Goal: Task Accomplishment & Management: Complete application form

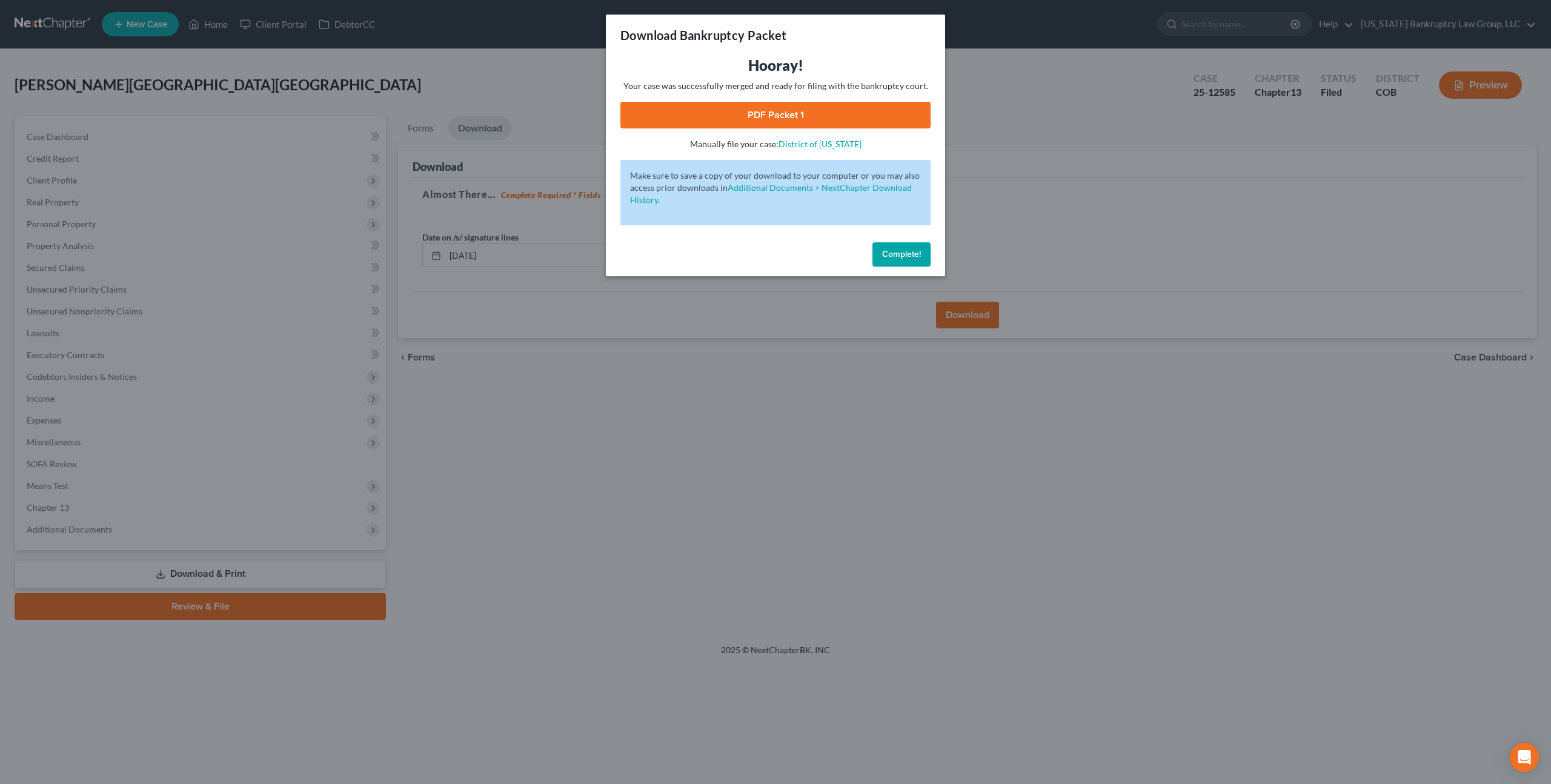
click at [890, 256] on span "Complete!" at bounding box center [902, 254] width 39 height 10
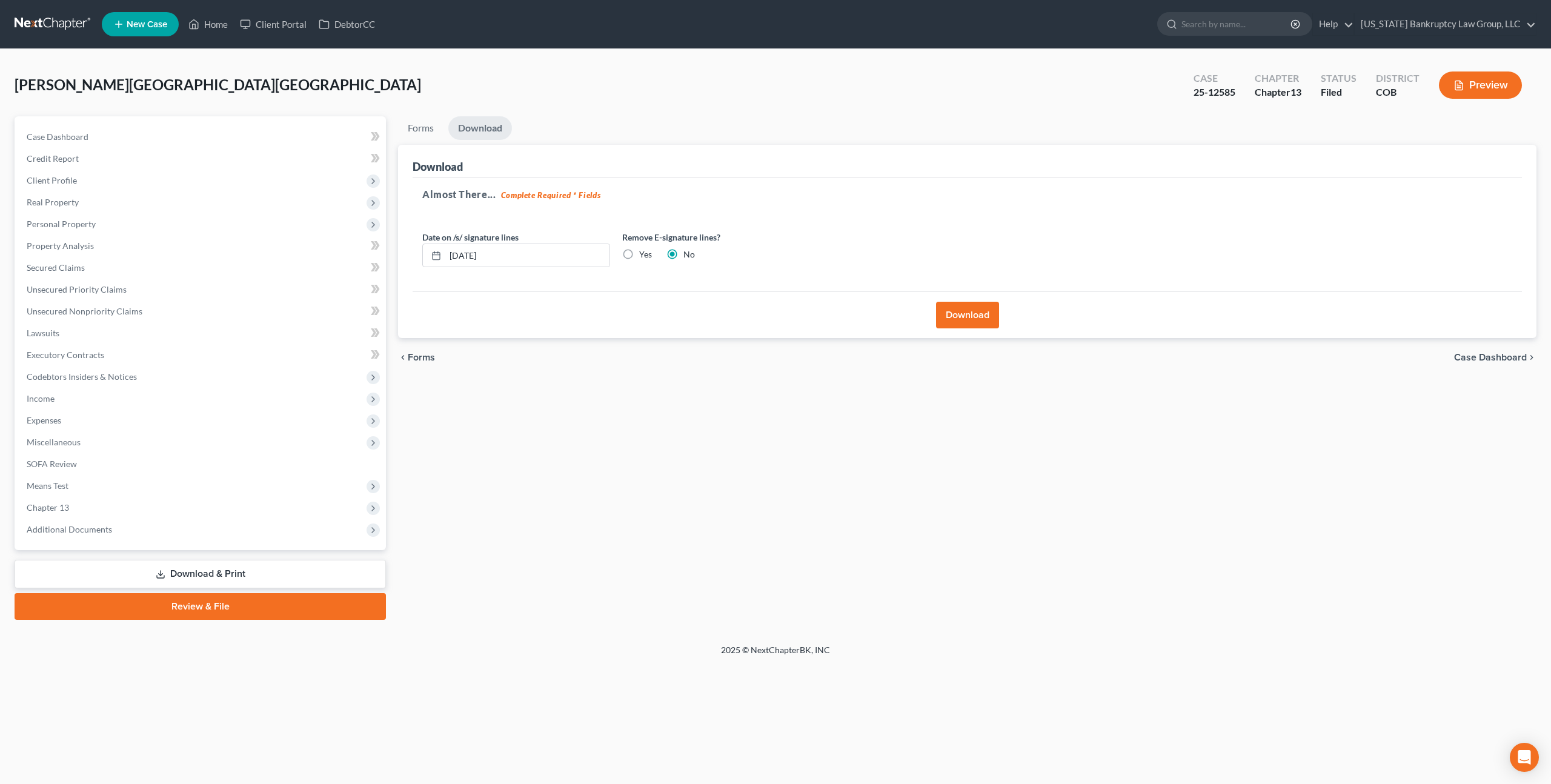
click at [60, 25] on link at bounding box center [53, 23] width 77 height 22
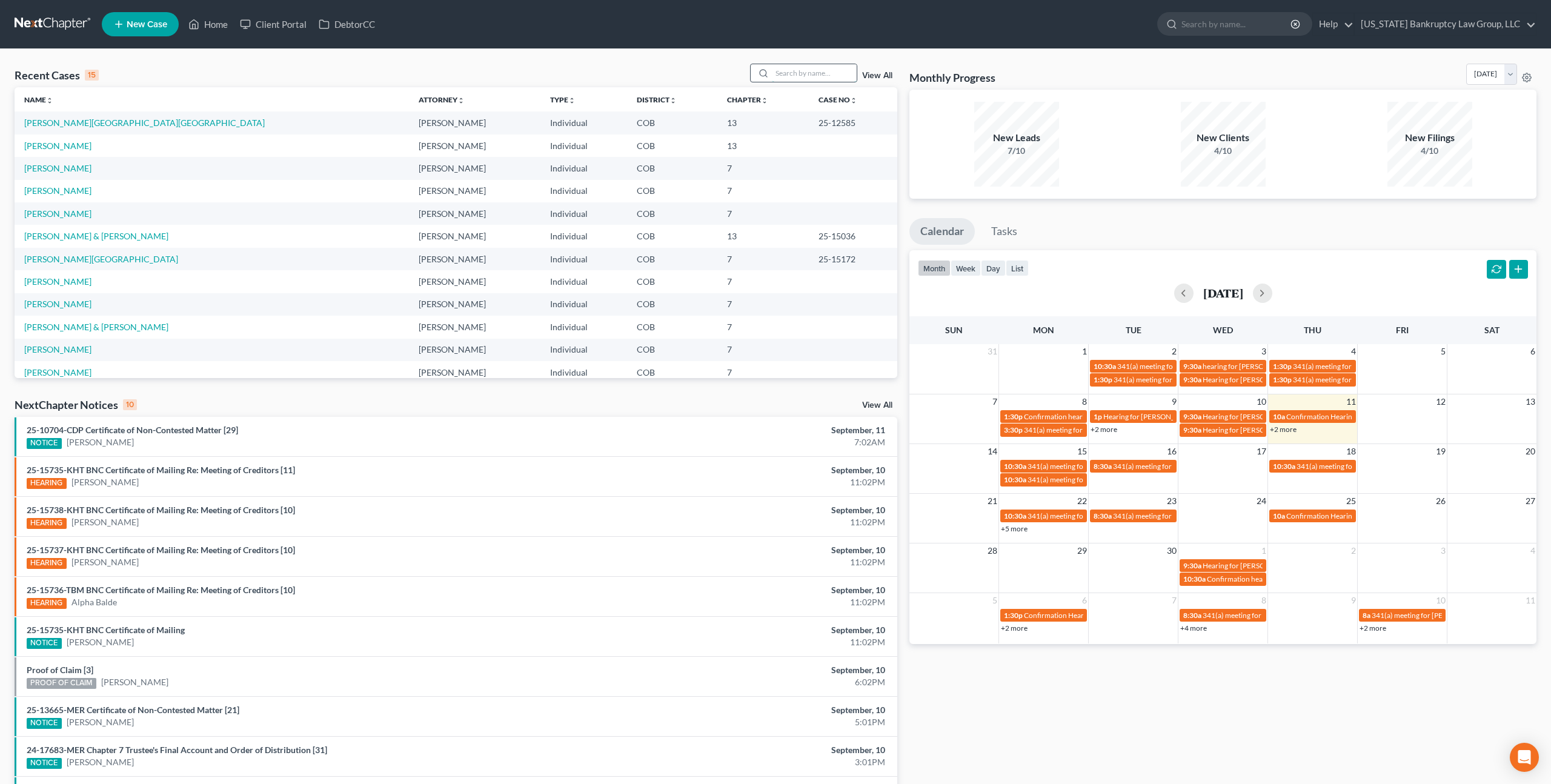
click at [793, 74] on input "search" at bounding box center [815, 73] width 85 height 17
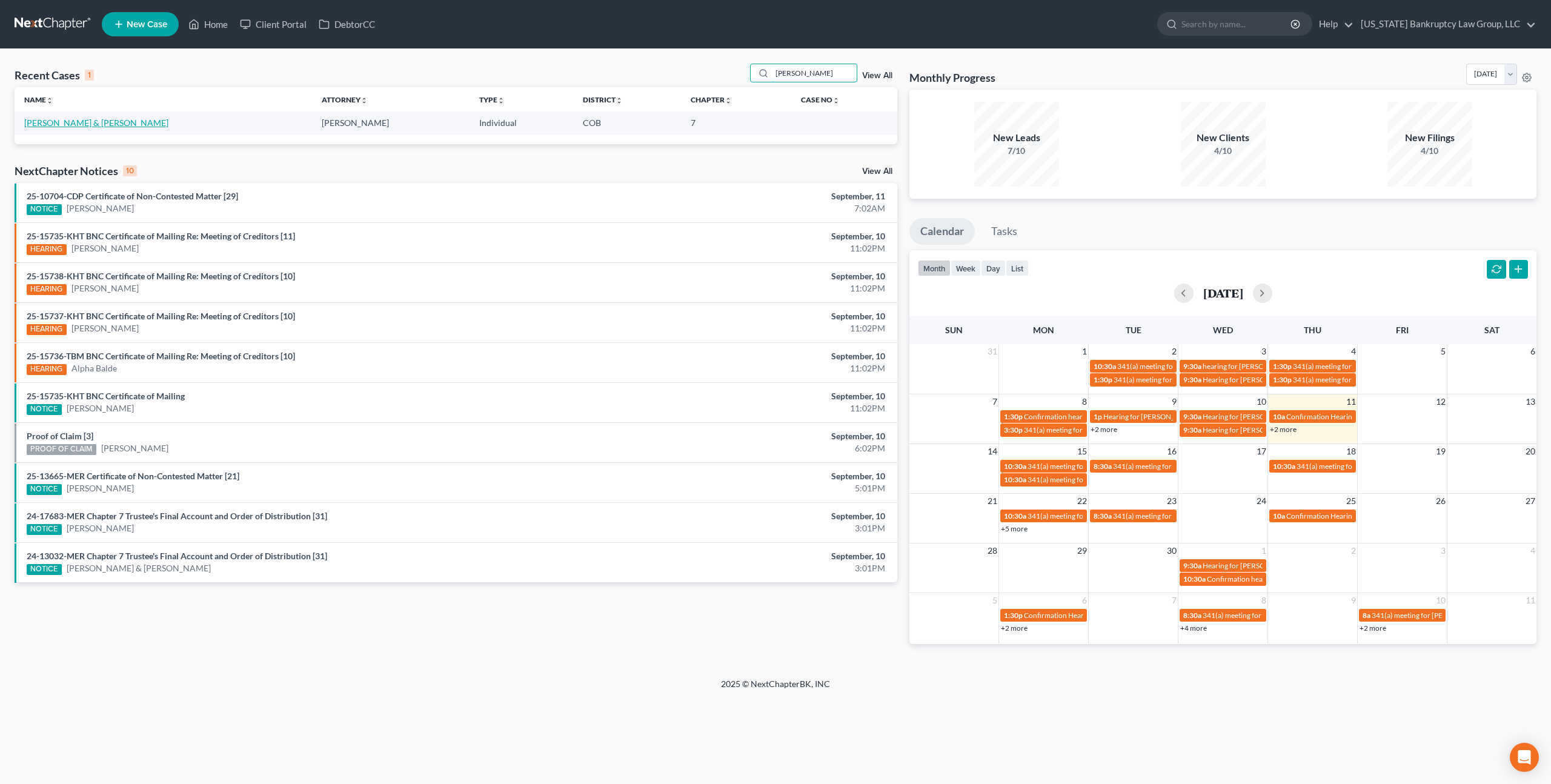
type input "[PERSON_NAME]"
click at [75, 125] on link "[PERSON_NAME] & [PERSON_NAME]" at bounding box center [97, 123] width 144 height 10
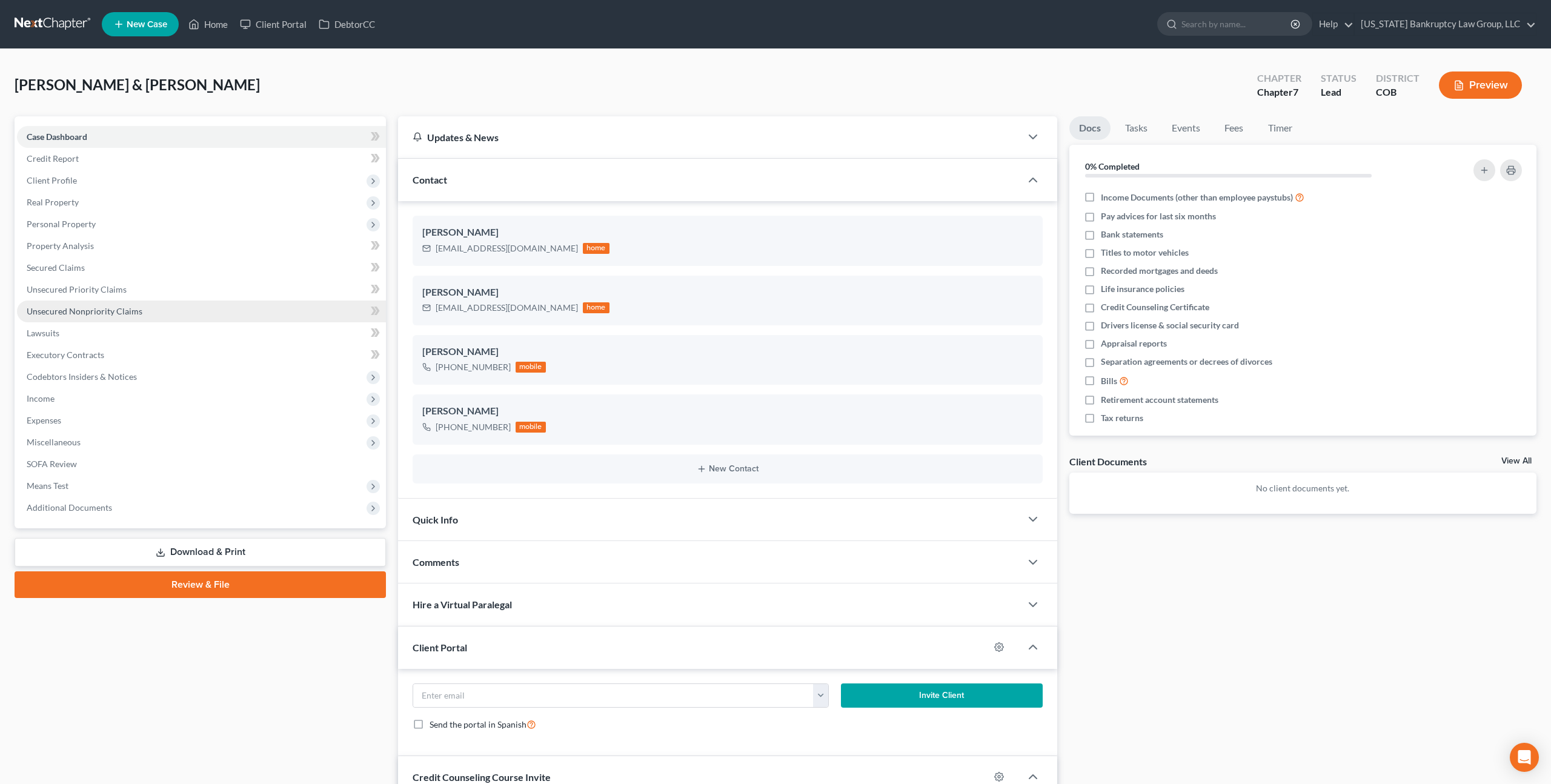
click at [93, 313] on span "Unsecured Nonpriority Claims" at bounding box center [84, 311] width 116 height 10
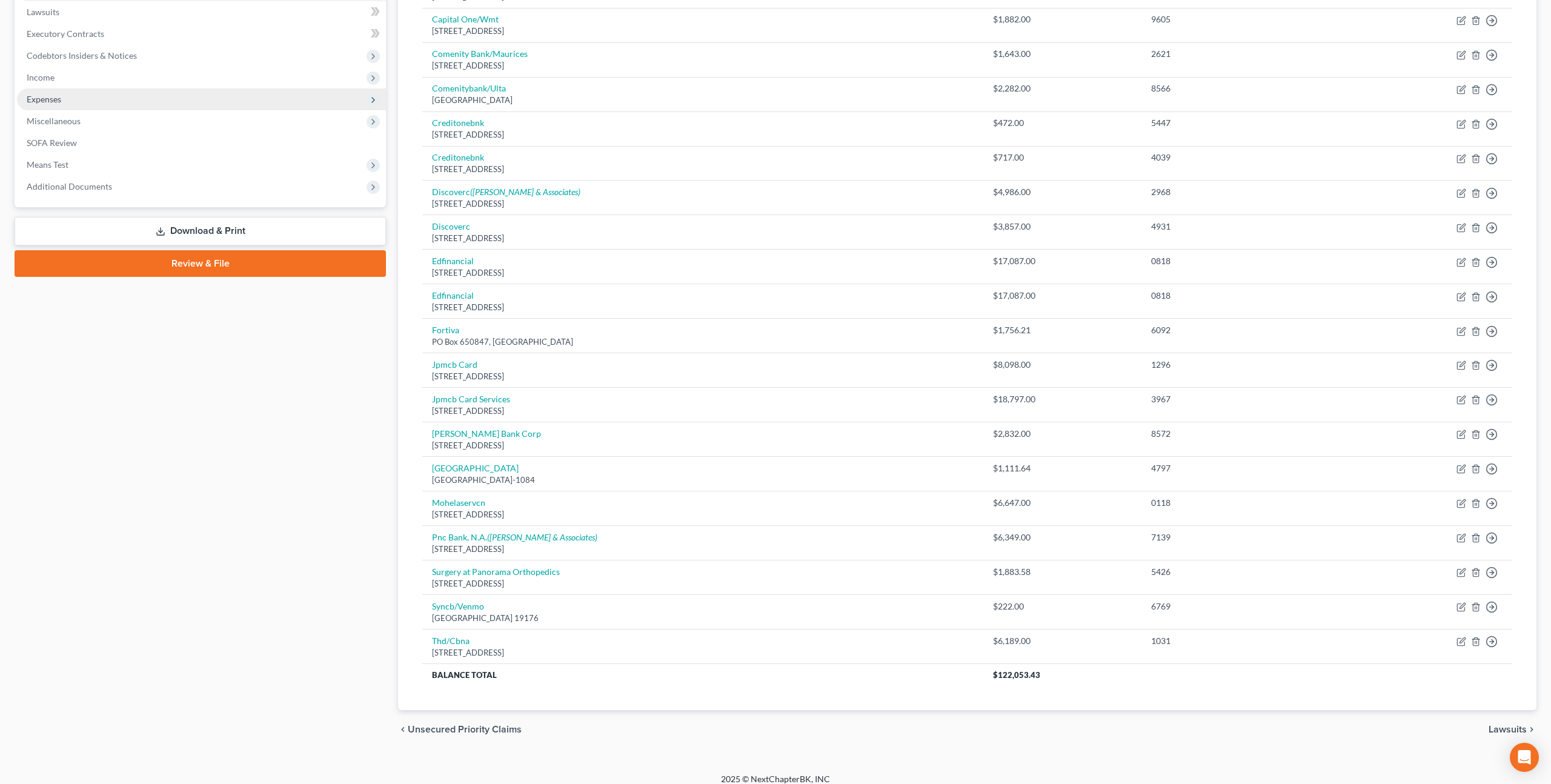
scroll to position [331, 0]
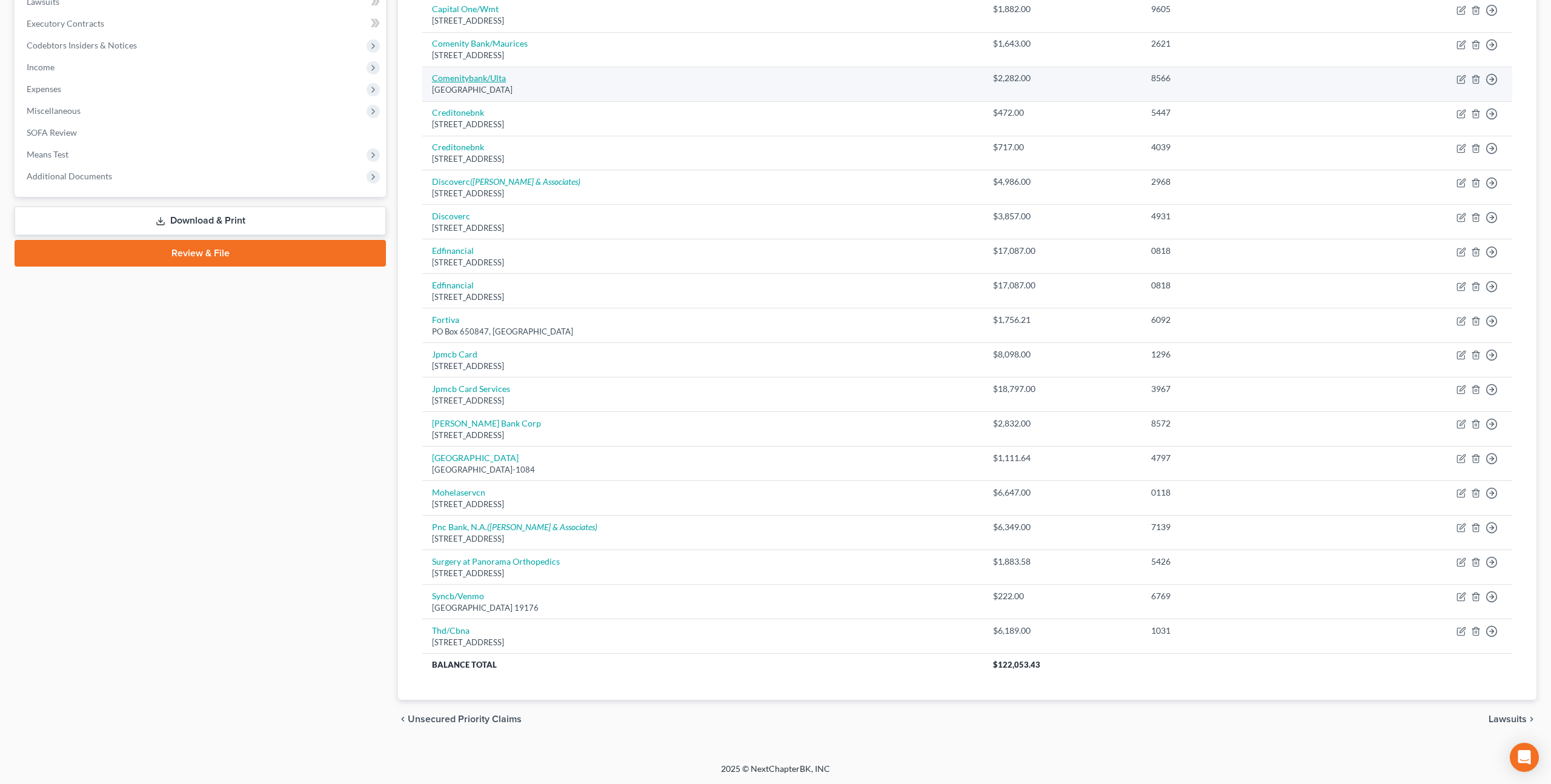
click at [489, 78] on link "Comenitybank/Ulta" at bounding box center [469, 78] width 74 height 10
select select "36"
select select "2"
select select "0"
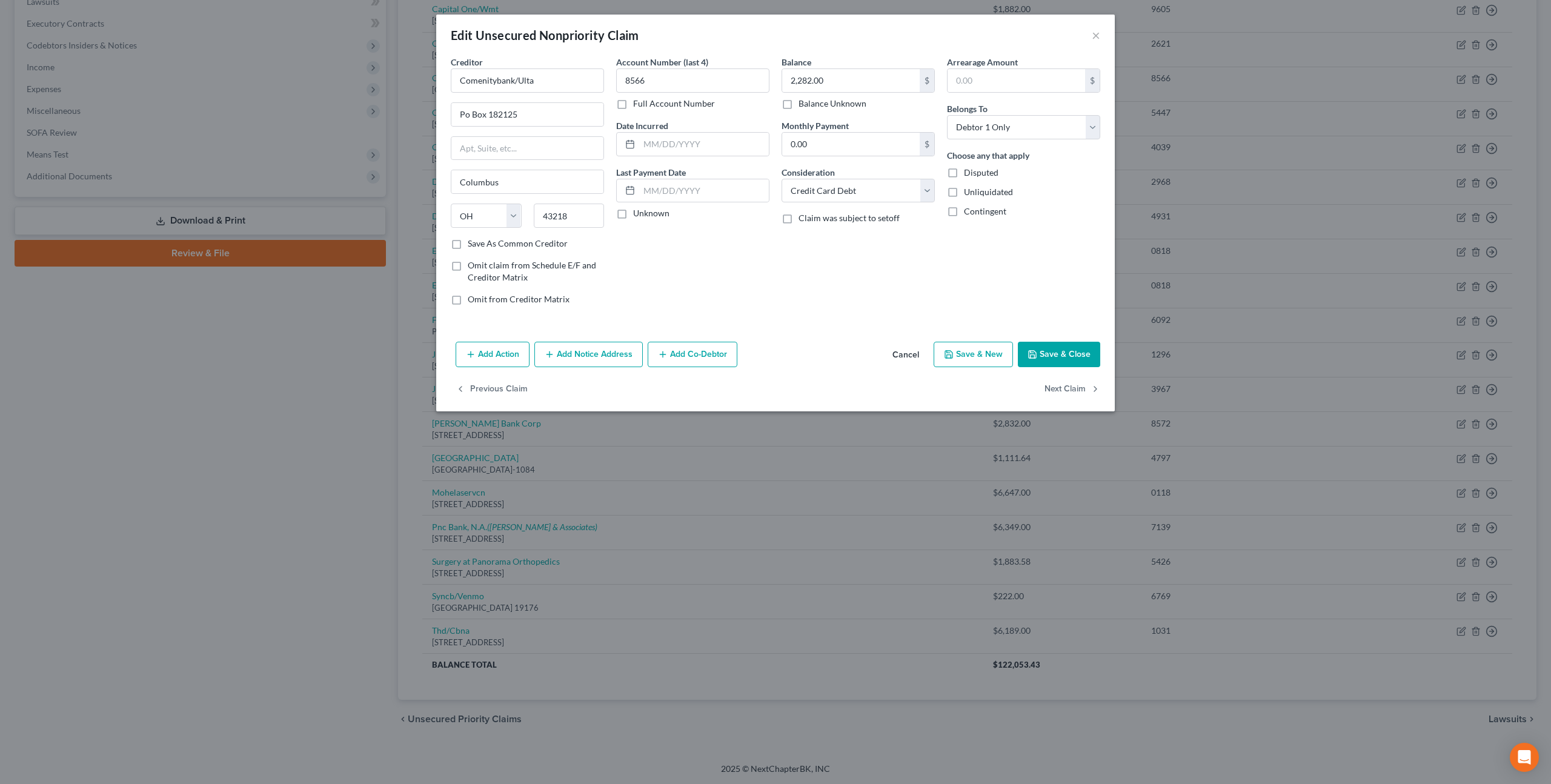
click at [596, 357] on button "Add Notice Address" at bounding box center [589, 354] width 109 height 25
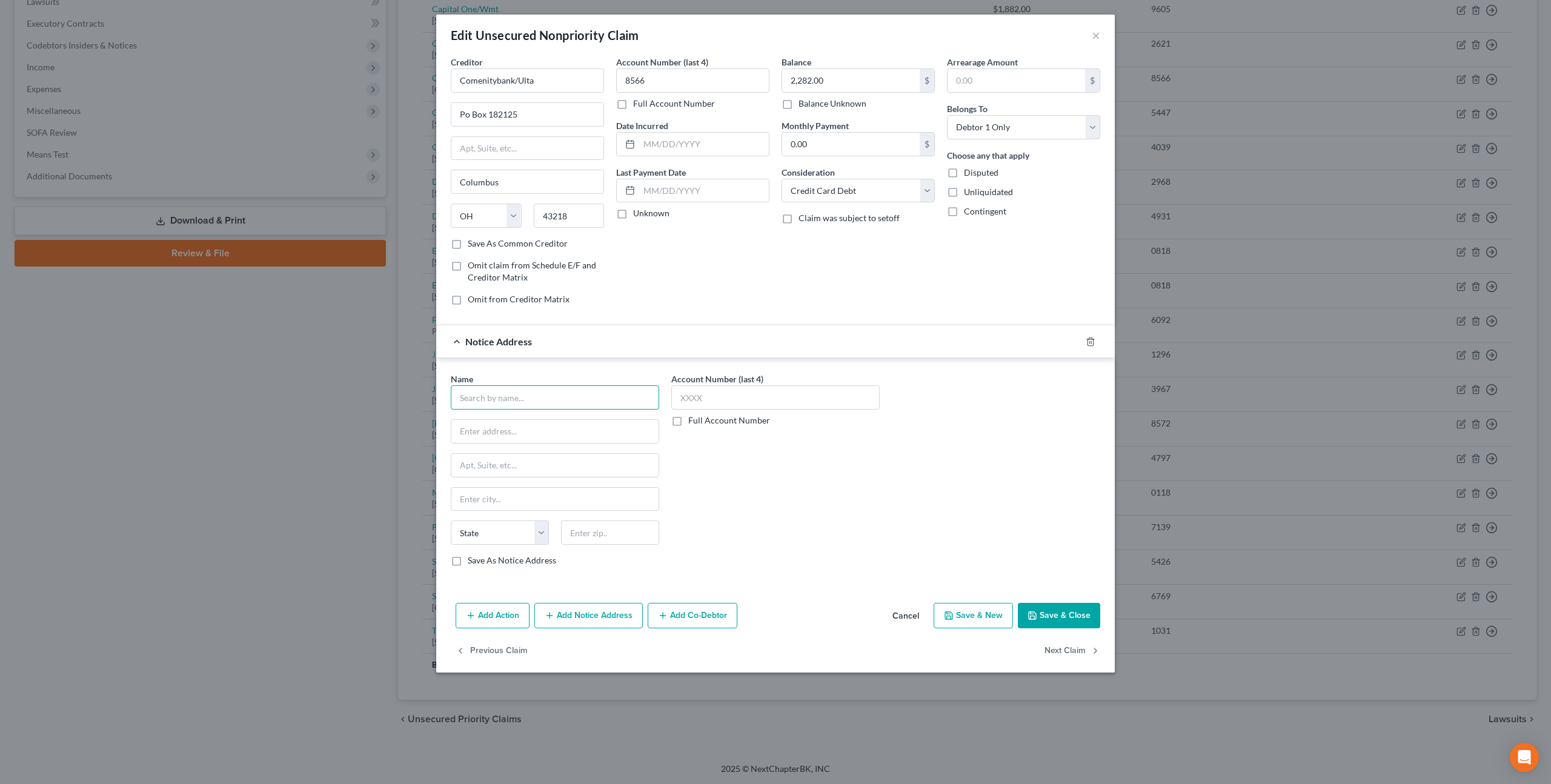
click at [556, 396] on input "text" at bounding box center [556, 397] width 209 height 24
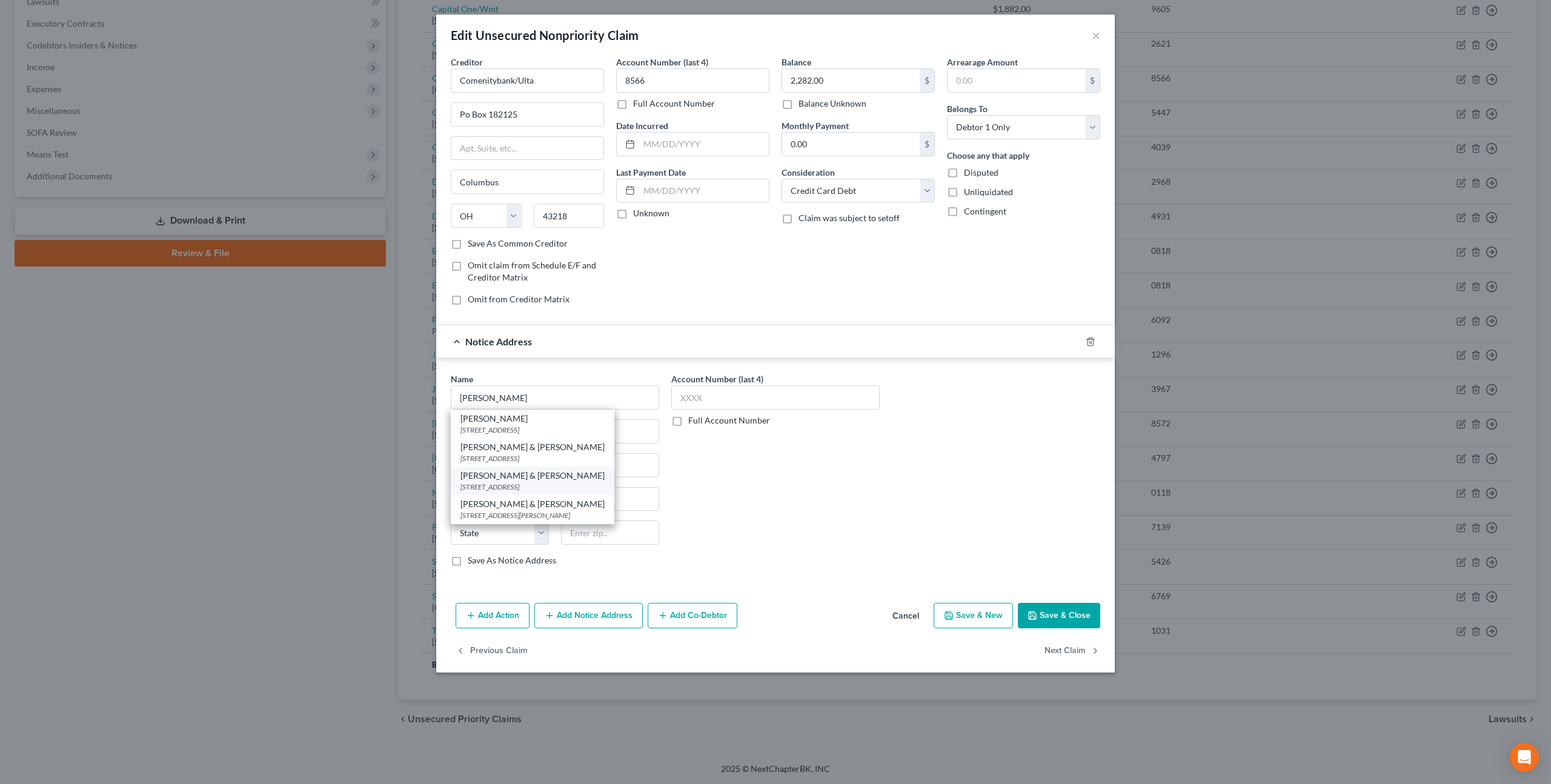
click at [547, 480] on div "Nelson & Kennard" at bounding box center [533, 475] width 144 height 12
type input "Nelson & Kennard"
type input "12596 W Bayaud Ave. #120"
type input "Lakewood"
select select "5"
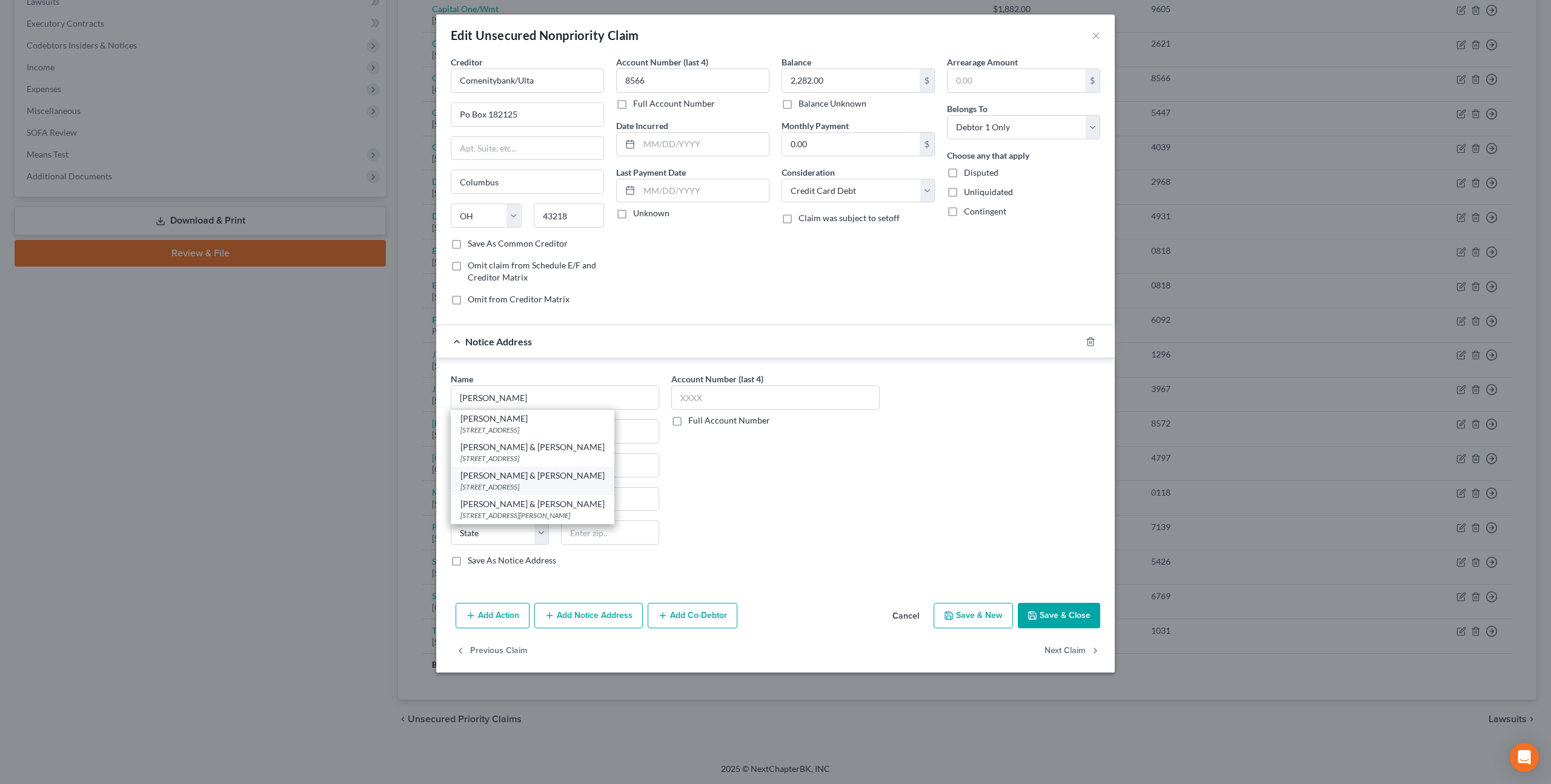
type input "80227"
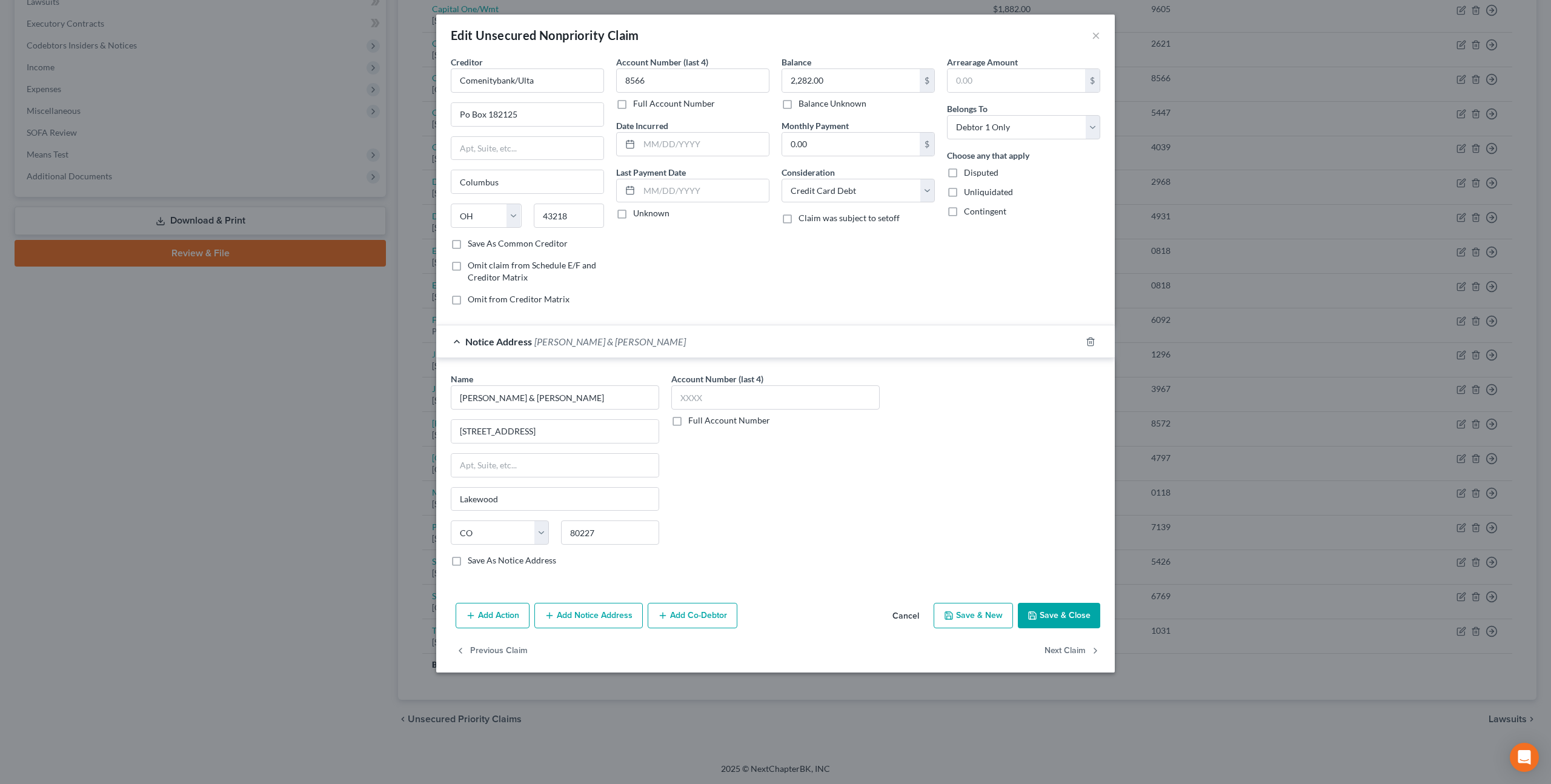
click at [1046, 618] on button "Save & Close" at bounding box center [1059, 615] width 83 height 25
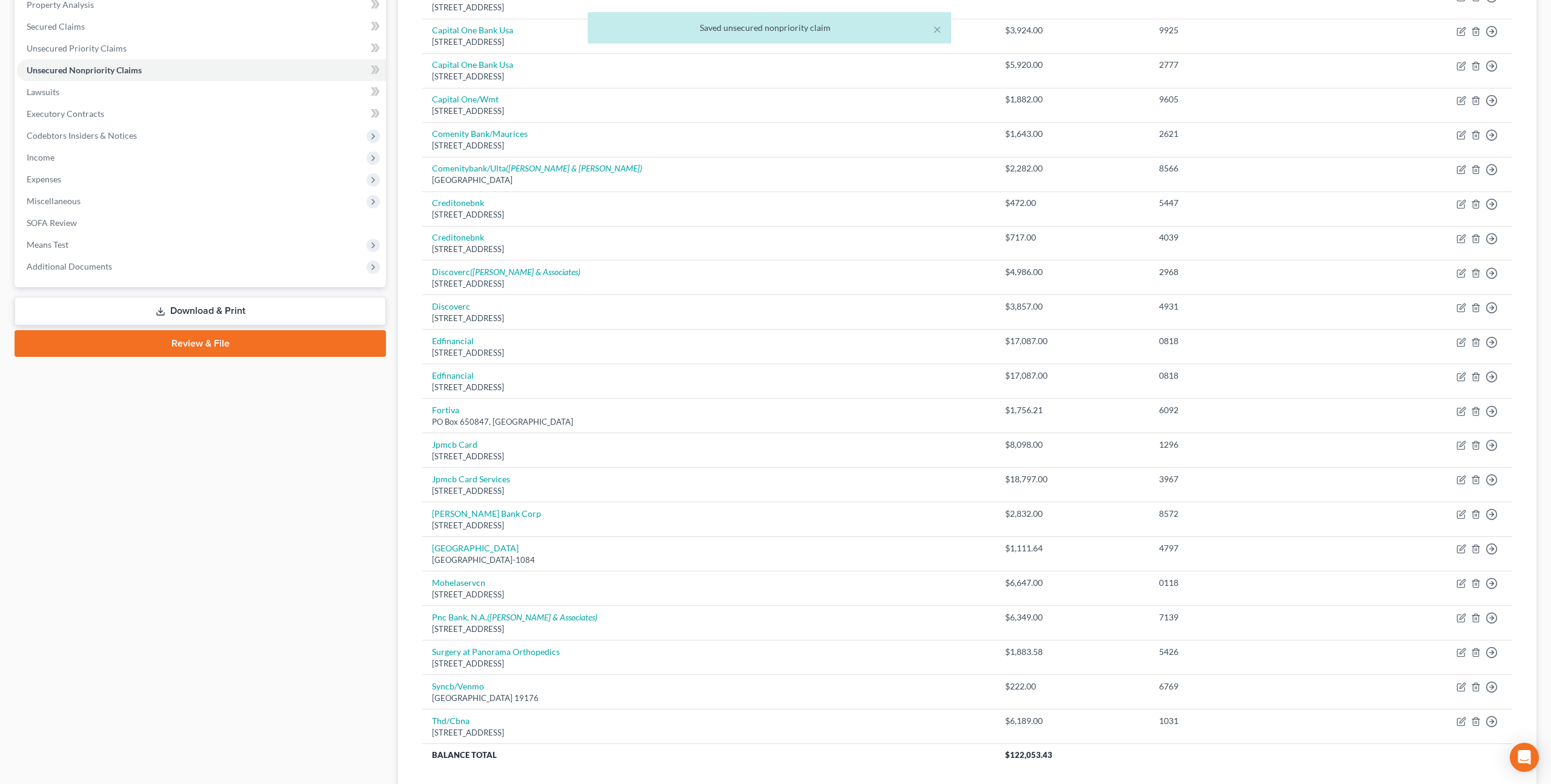
scroll to position [231, 0]
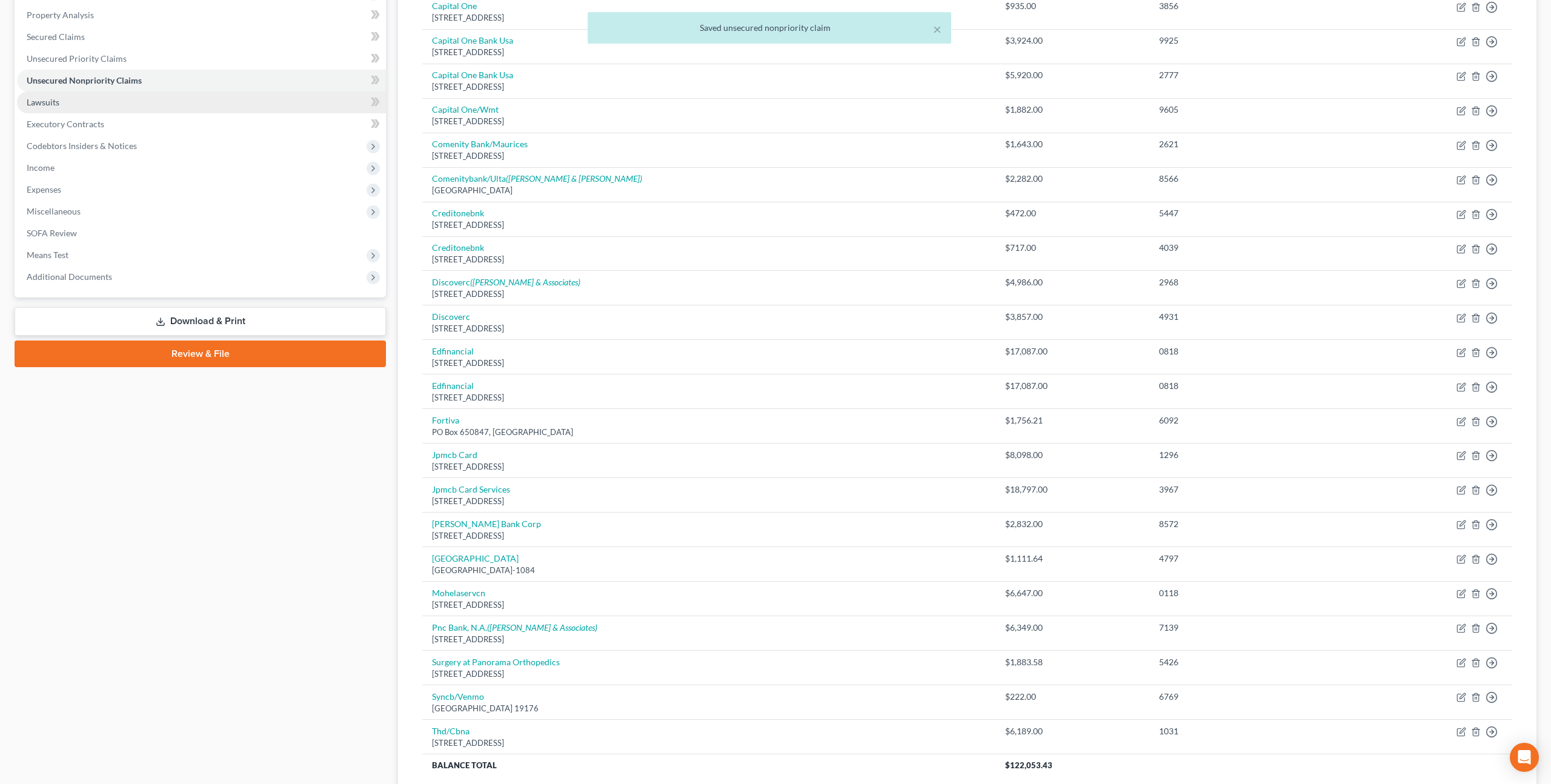
click at [61, 102] on link "Lawsuits" at bounding box center [202, 102] width 369 height 22
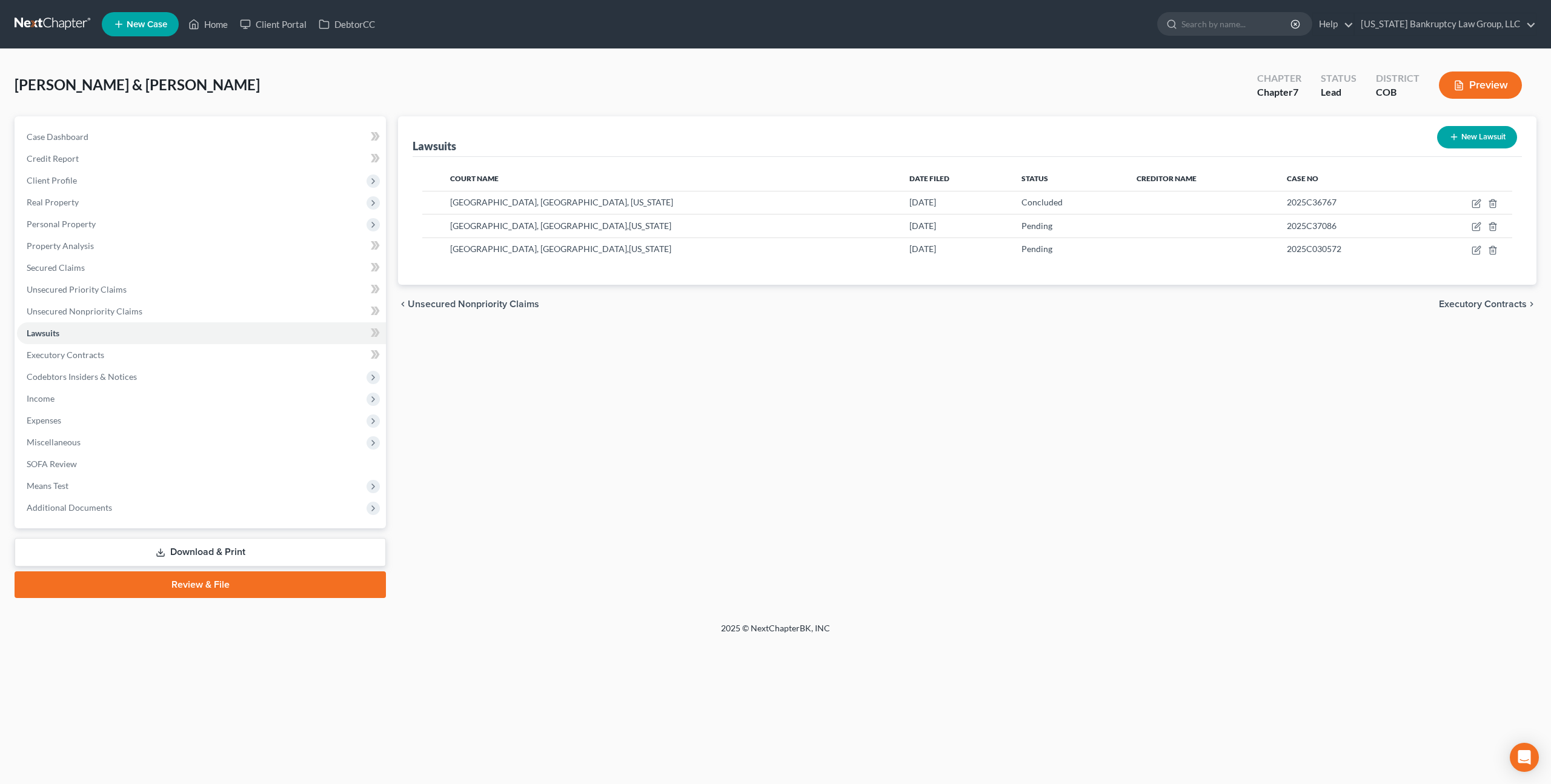
click at [1489, 141] on button "New Lawsuit" at bounding box center [1477, 137] width 80 height 23
select select "0"
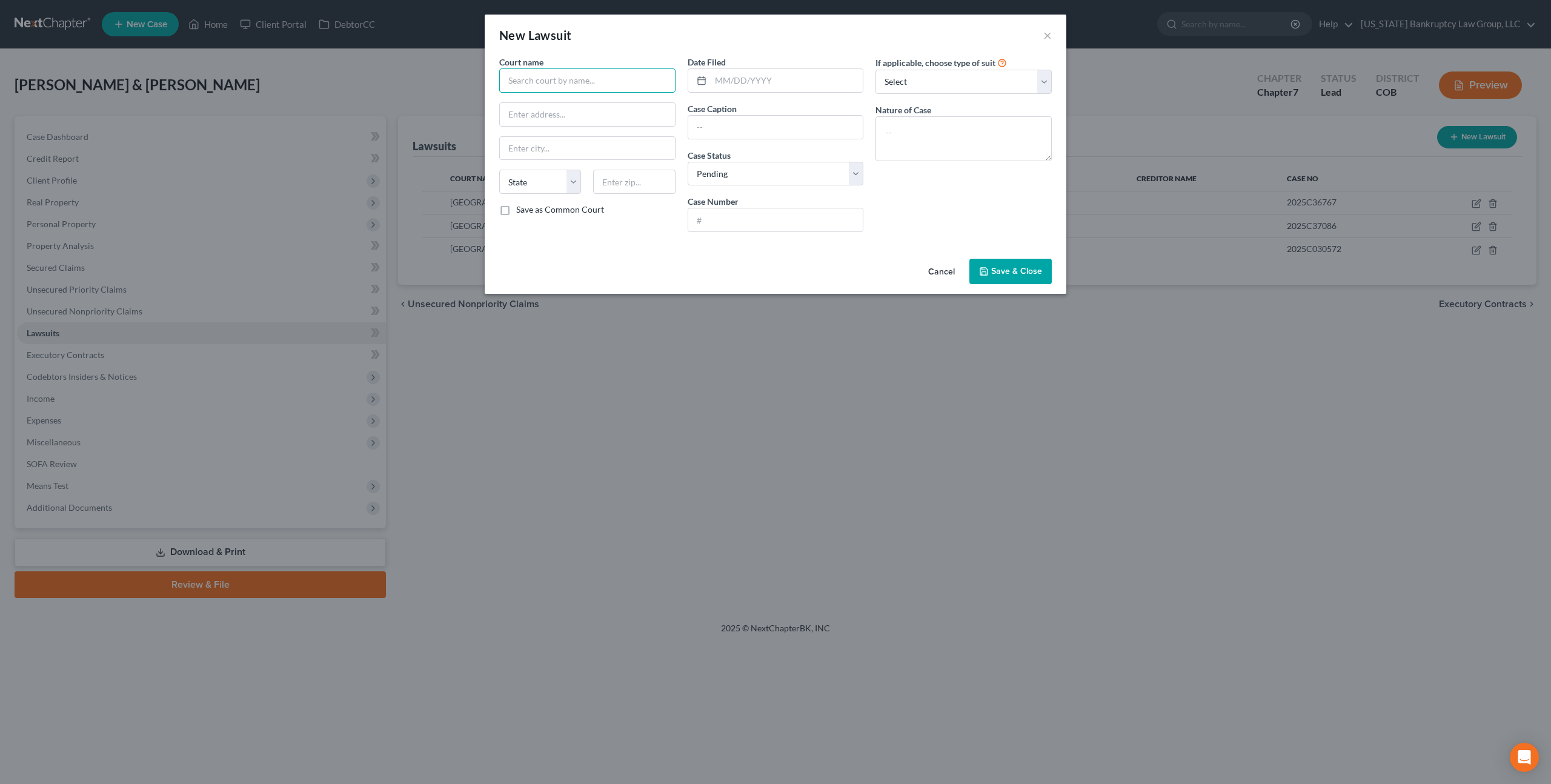
click at [567, 73] on input "text" at bounding box center [587, 81] width 176 height 24
type input "C"
click at [572, 107] on div "County Court, Jefferson County,Colorado" at bounding box center [589, 108] width 163 height 24
type input "County Court, Jefferson County,Colorado"
type input "100 Jefferson County Parkway"
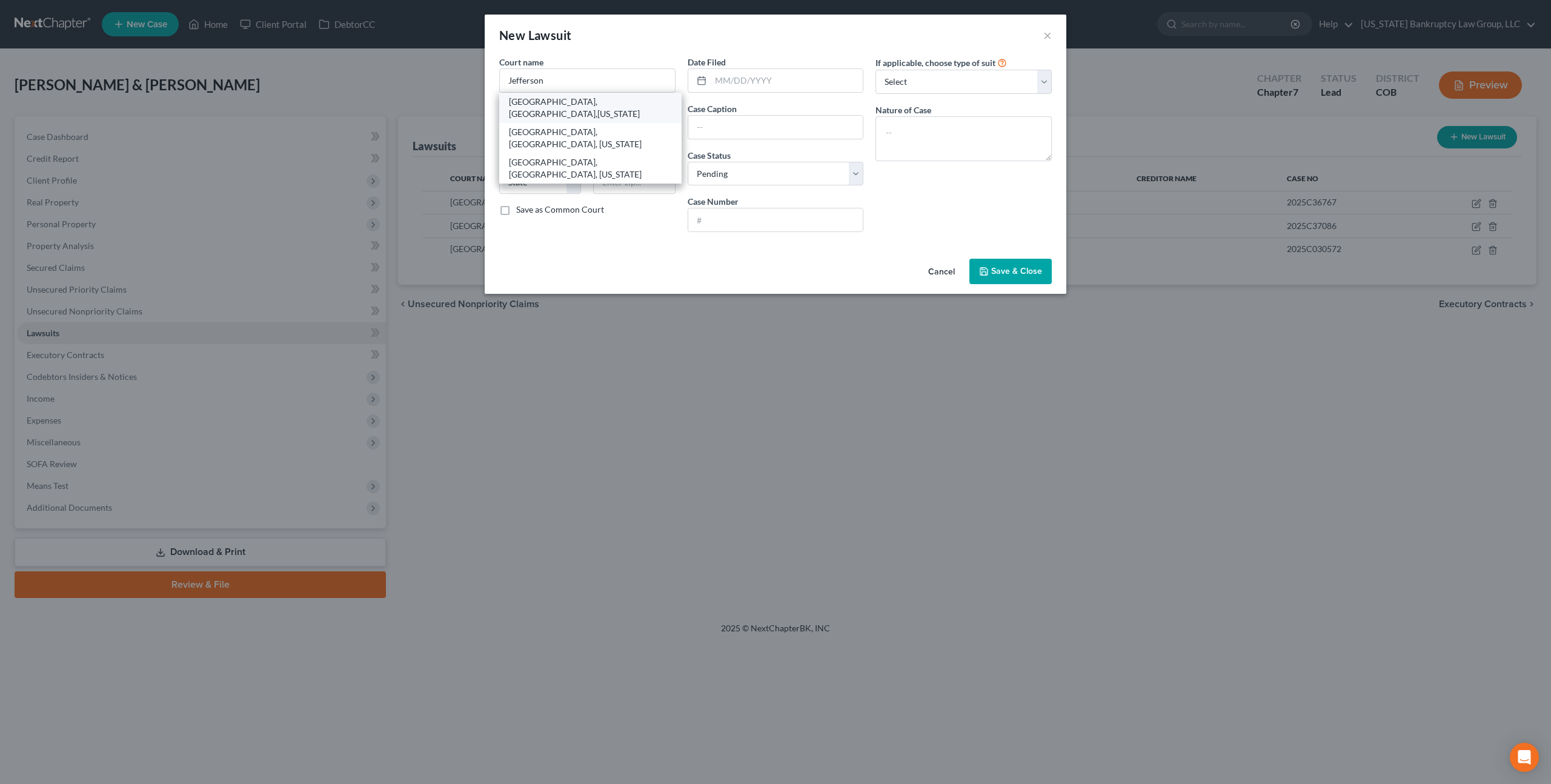
type input "Golden"
select select "5"
type input "80401"
click at [703, 127] on input "text" at bounding box center [776, 127] width 175 height 23
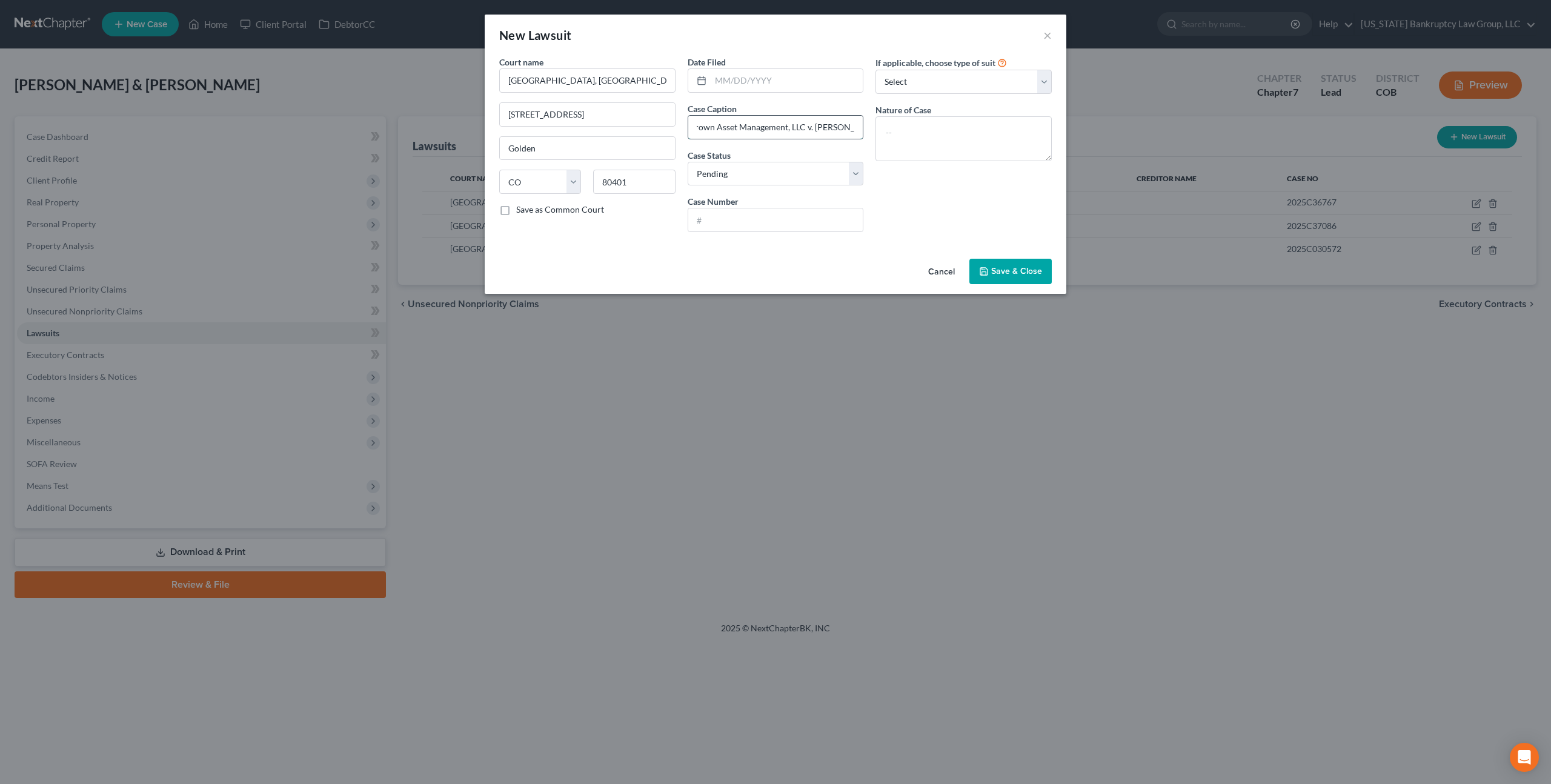
scroll to position [0, 13]
type input "Crown Asset Management, LLC v. Tonia Byerly"
click at [887, 125] on textarea at bounding box center [963, 139] width 176 height 45
type textarea "Breach of contract"
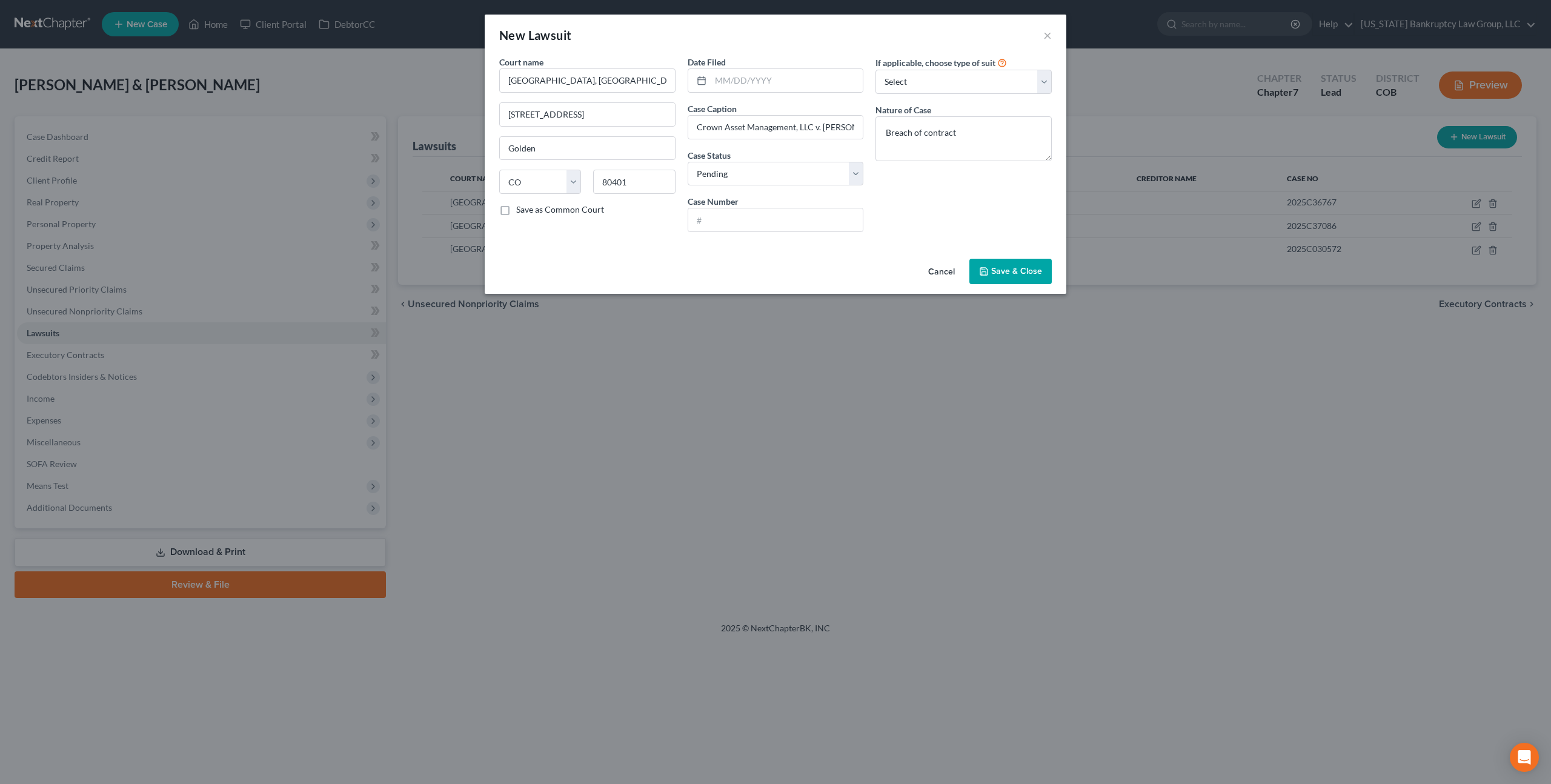
click at [1002, 267] on span "Save & Close" at bounding box center [1016, 271] width 51 height 10
